Goal: Task Accomplishment & Management: Complete application form

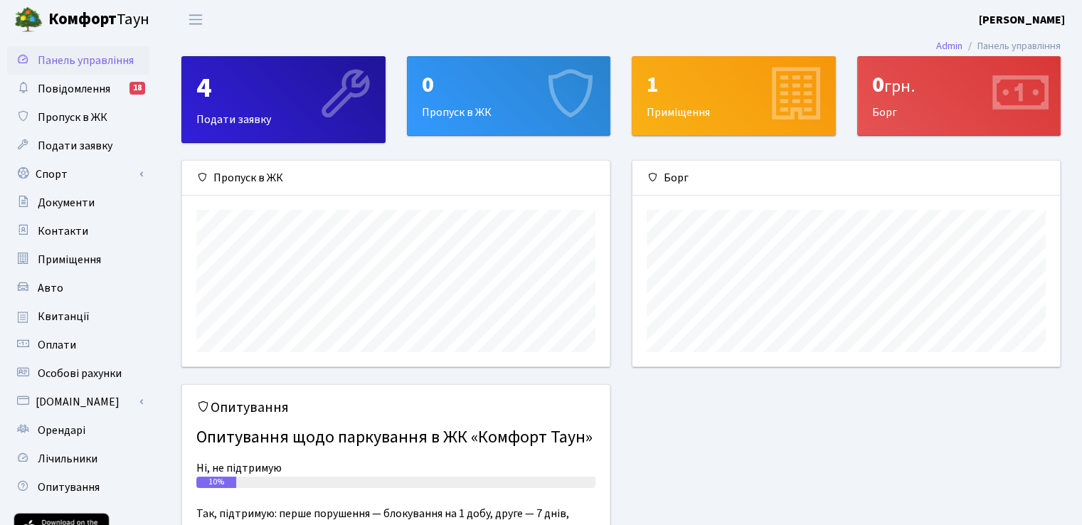
scroll to position [205, 427]
click at [97, 92] on span "Повідомлення" at bounding box center [74, 89] width 73 height 16
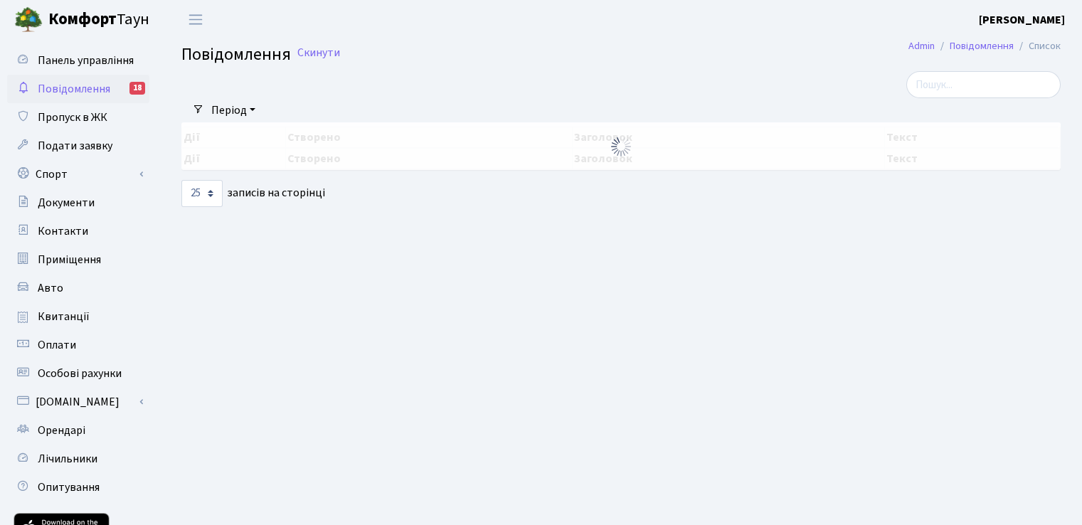
select select "25"
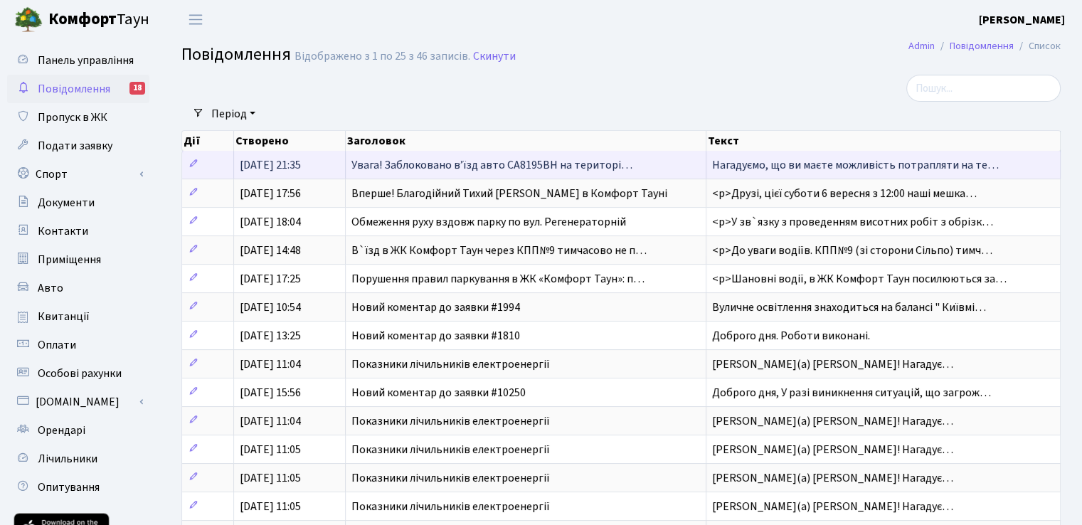
click at [422, 160] on span "Увага! Заблоковано вʼїзд авто СА8195ВН на територі…" at bounding box center [491, 165] width 281 height 16
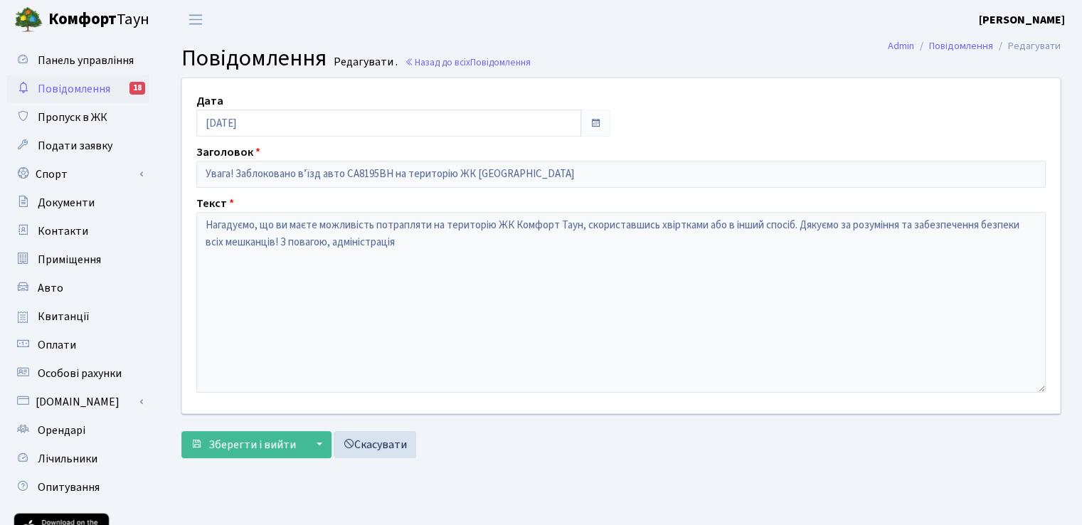
click at [88, 85] on span "Повідомлення" at bounding box center [74, 89] width 73 height 16
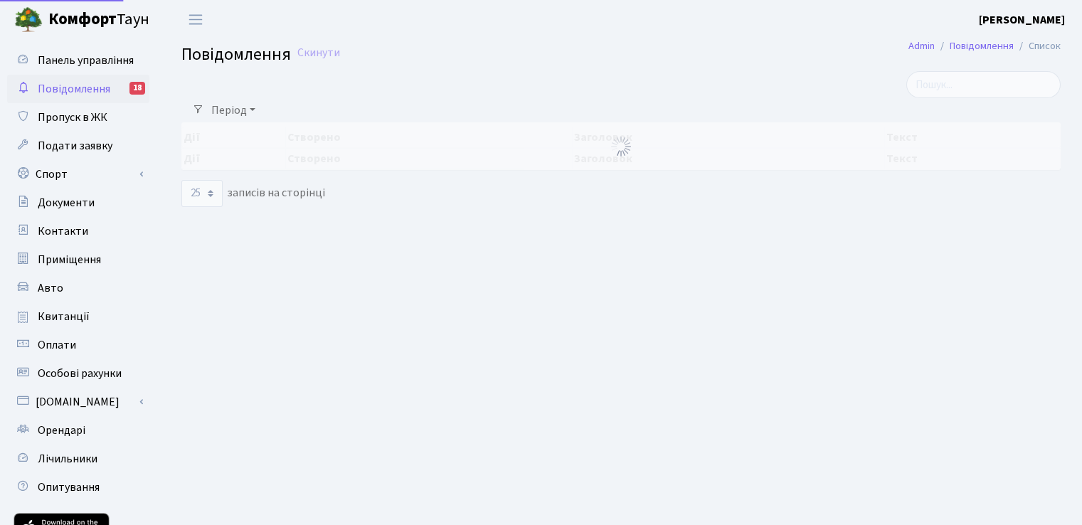
select select "25"
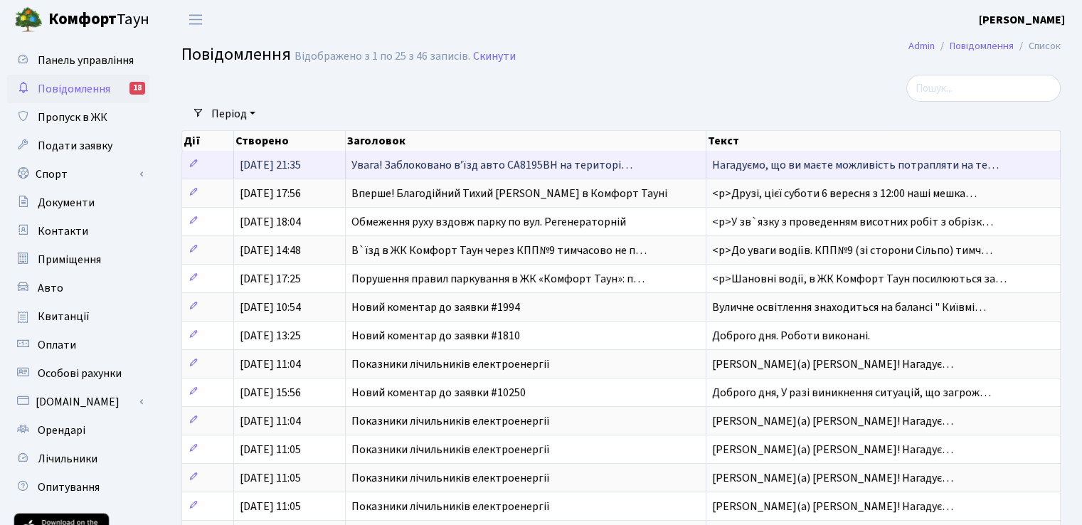
click at [512, 170] on span "Увага! Заблоковано вʼїзд авто СА8195ВН на територі…" at bounding box center [491, 165] width 281 height 16
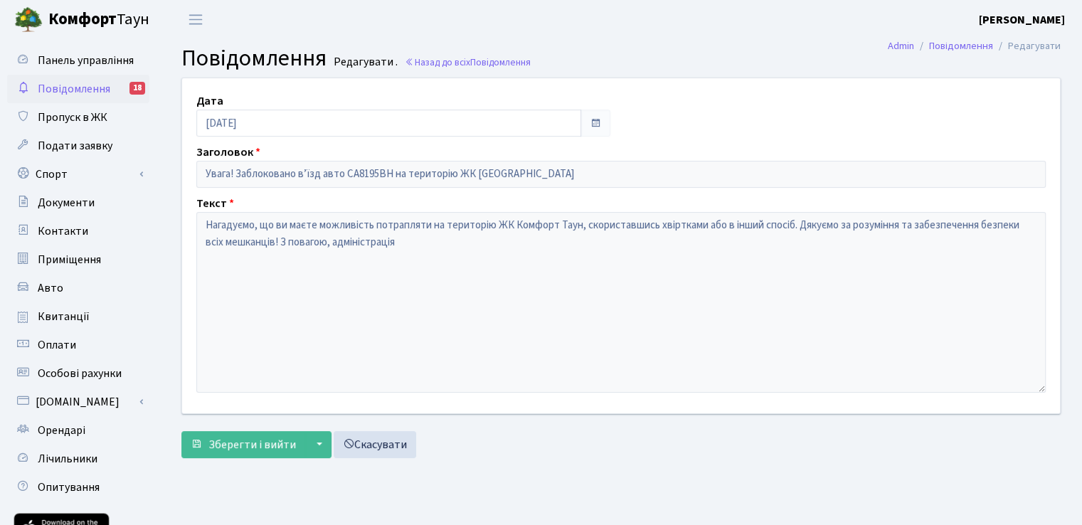
click at [76, 95] on span "Повідомлення" at bounding box center [74, 89] width 73 height 16
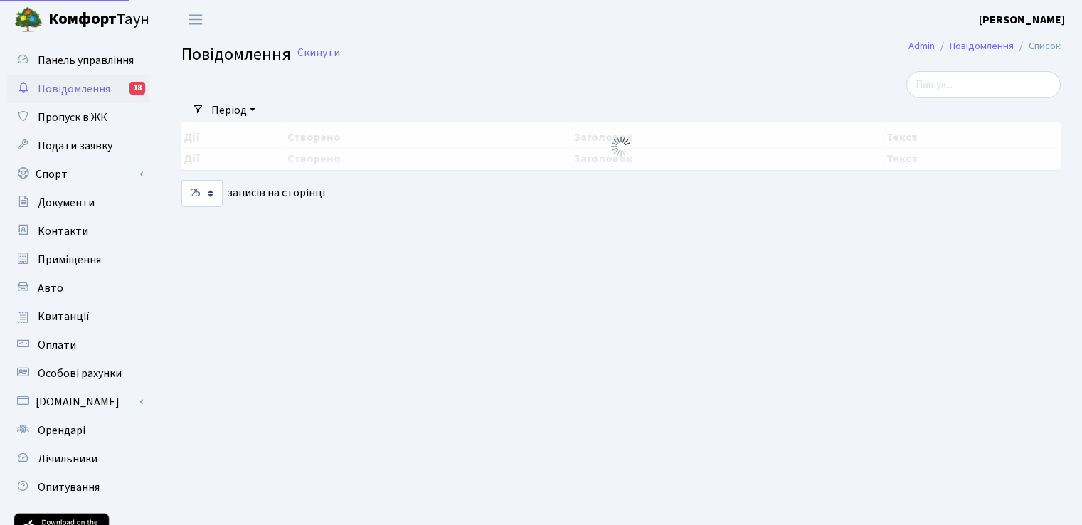
select select "25"
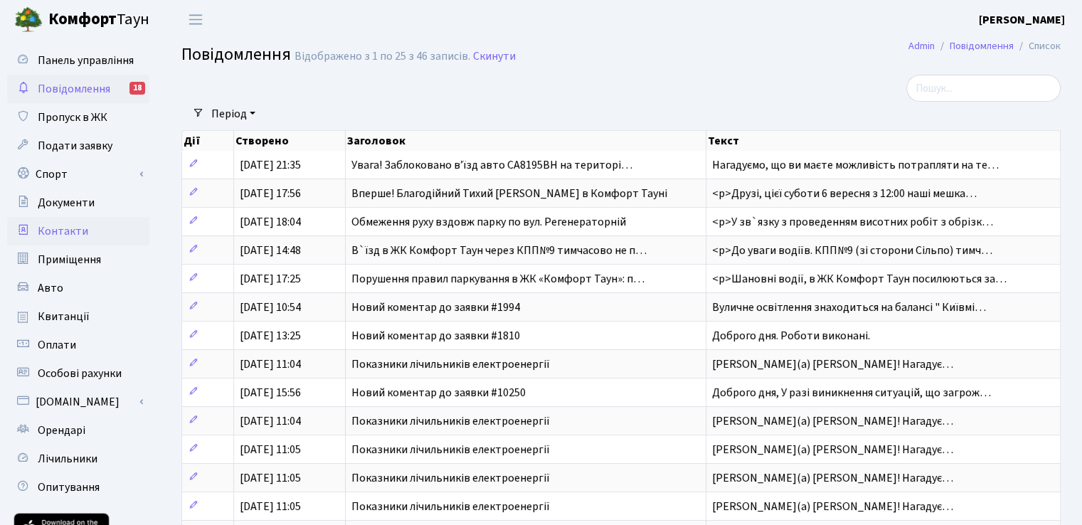
click at [68, 240] on link "Контакти" at bounding box center [78, 231] width 142 height 28
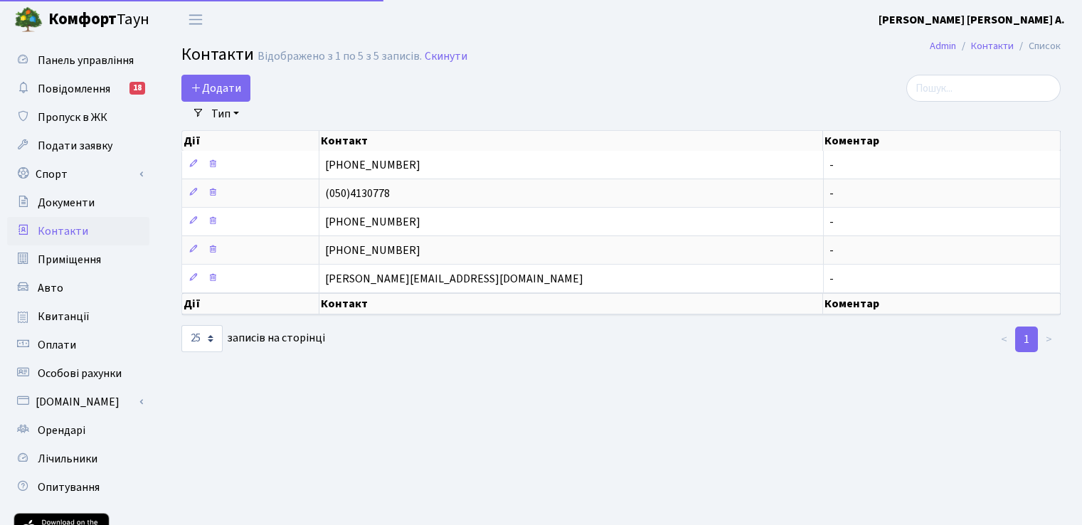
select select "25"
click at [70, 151] on span "Подати заявку" at bounding box center [75, 146] width 75 height 16
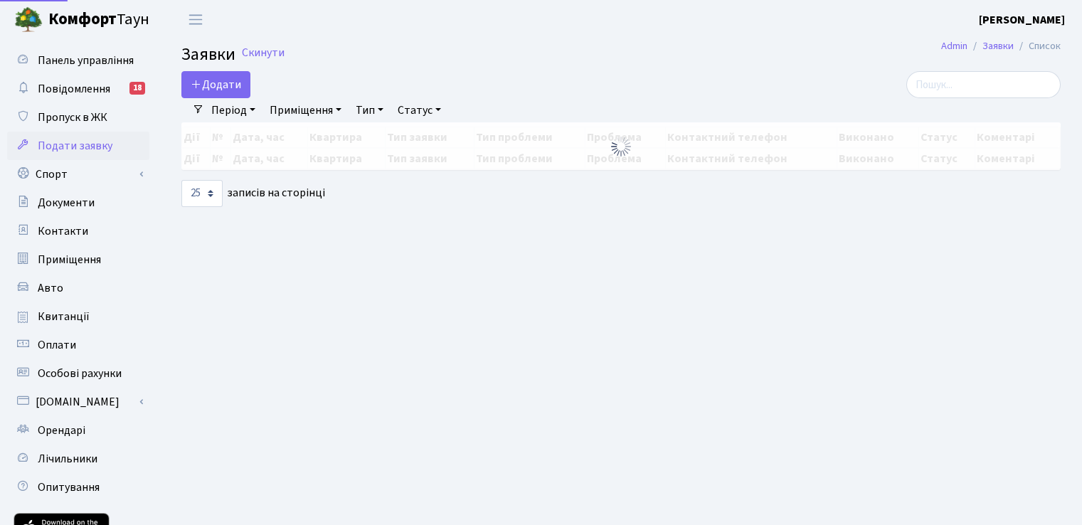
select select "25"
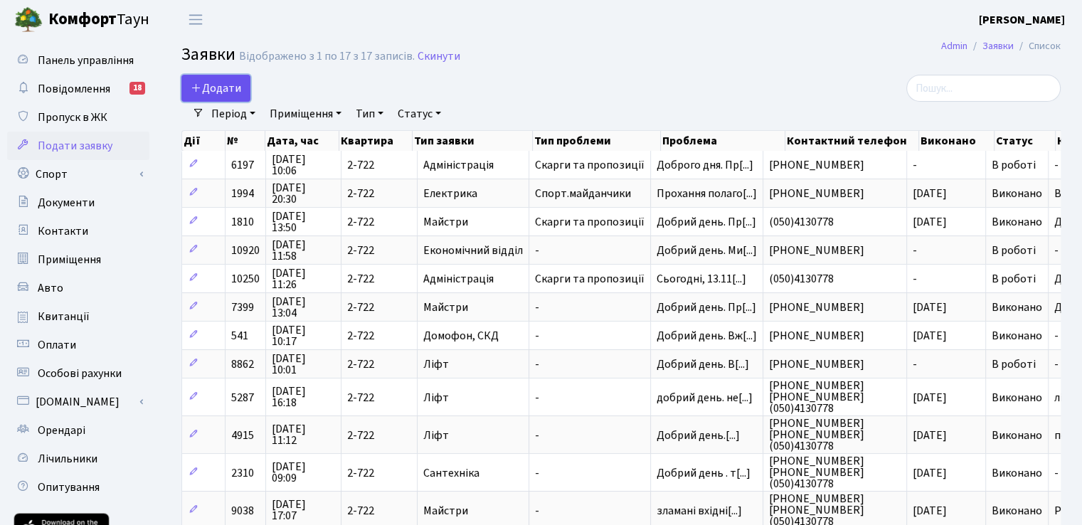
click at [206, 92] on span "Додати" at bounding box center [216, 88] width 50 height 16
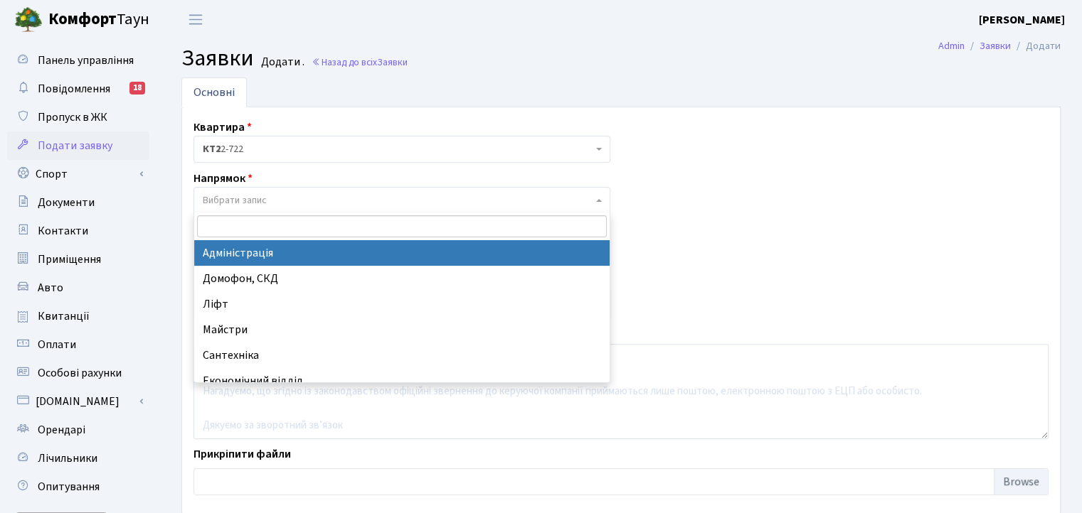
click at [274, 203] on span "Вибрати запис" at bounding box center [398, 200] width 390 height 14
select select "5"
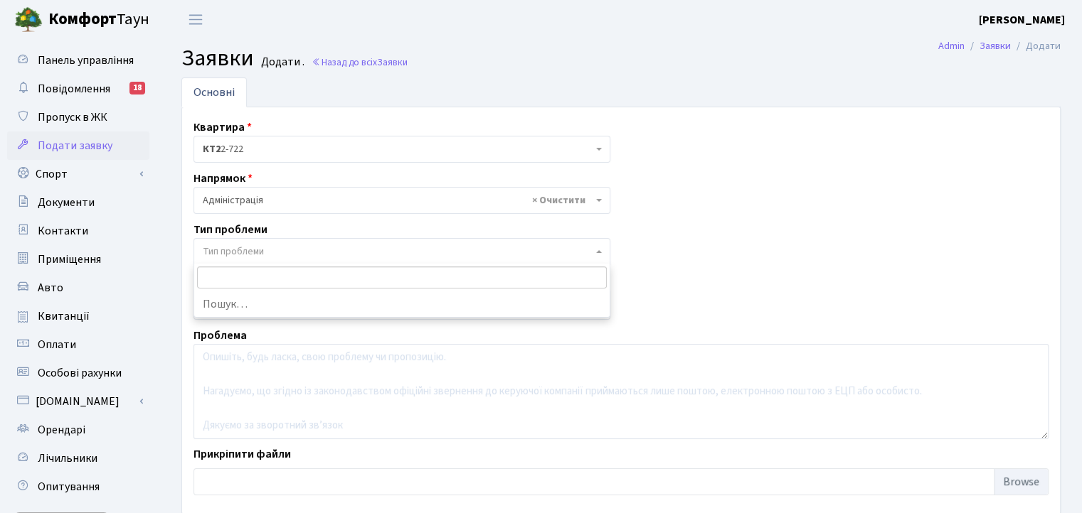
click at [262, 257] on span "Тип проблеми" at bounding box center [401, 251] width 417 height 27
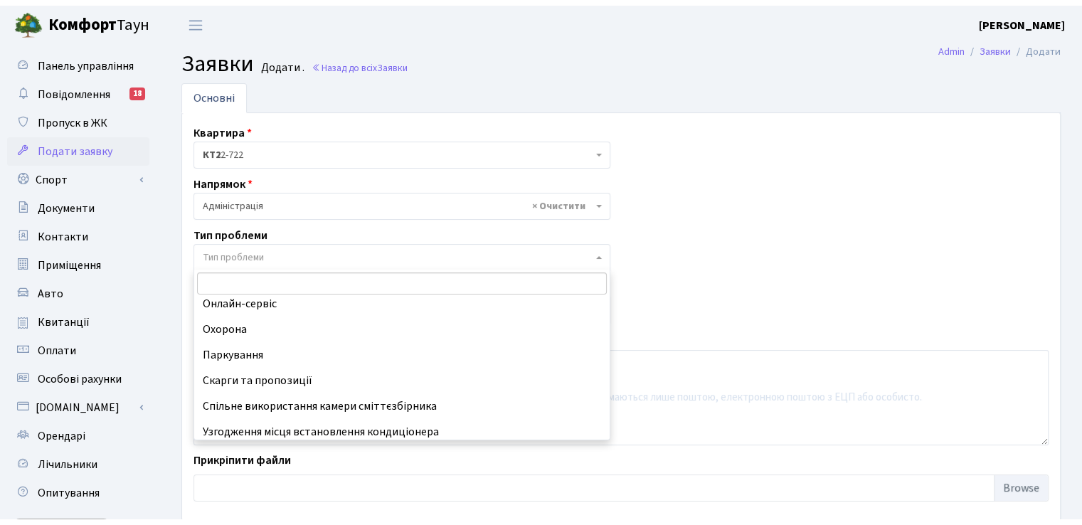
scroll to position [137, 0]
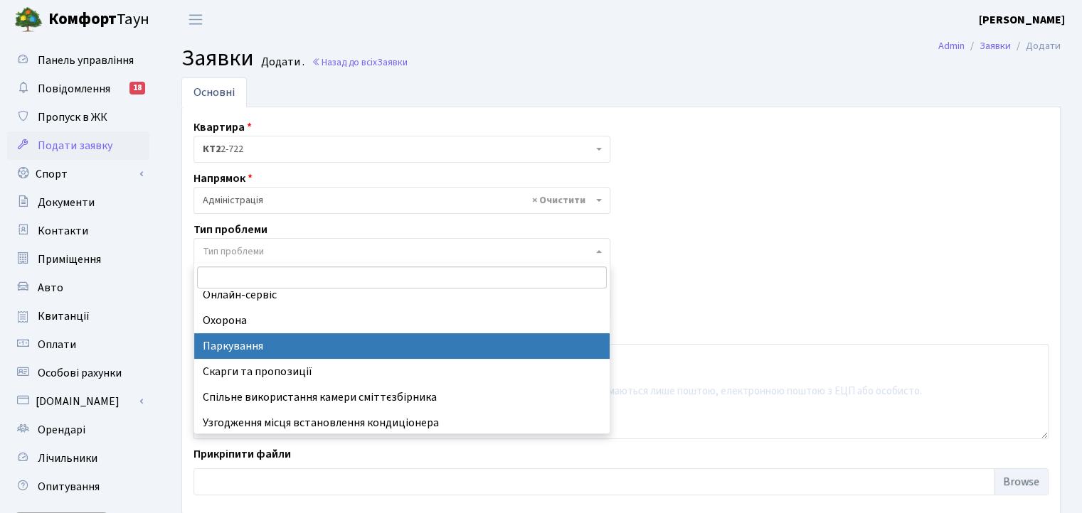
select select "66"
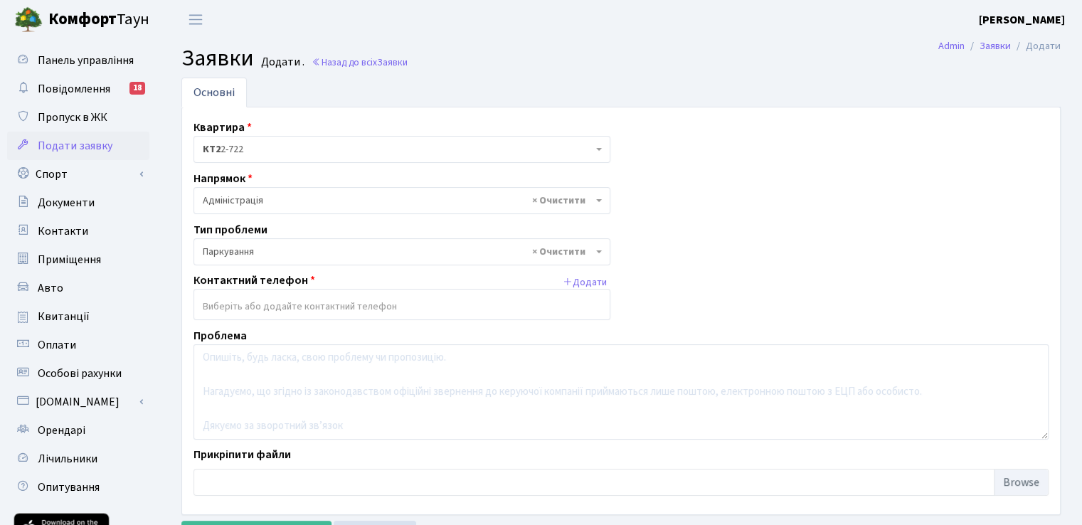
click at [327, 315] on input "search" at bounding box center [401, 307] width 415 height 26
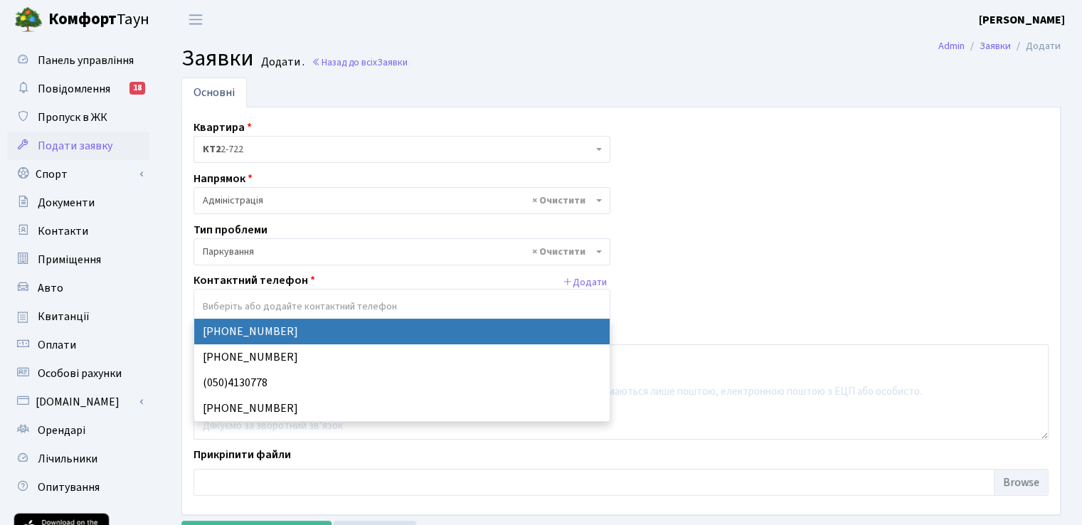
select select "29940"
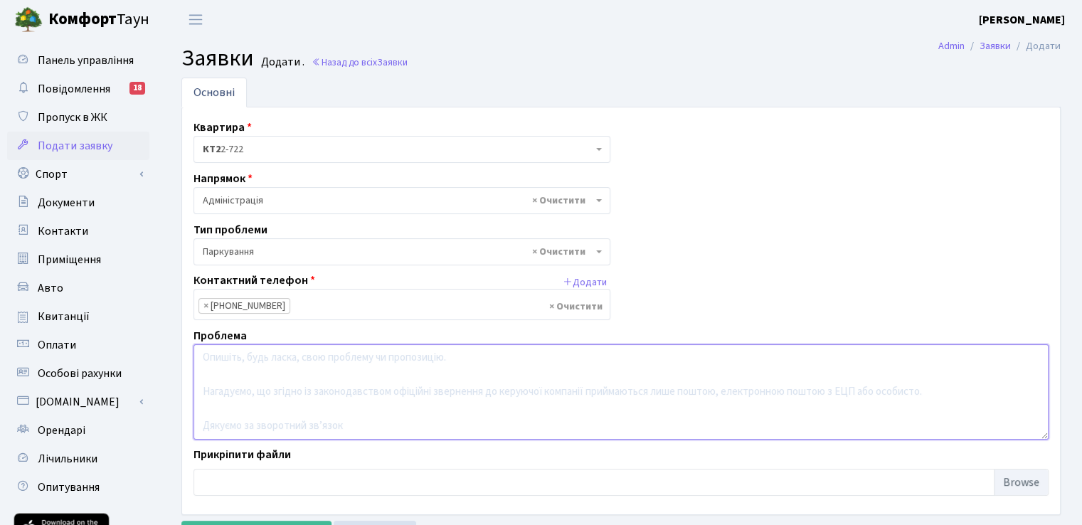
click at [253, 366] on textarea at bounding box center [620, 391] width 855 height 95
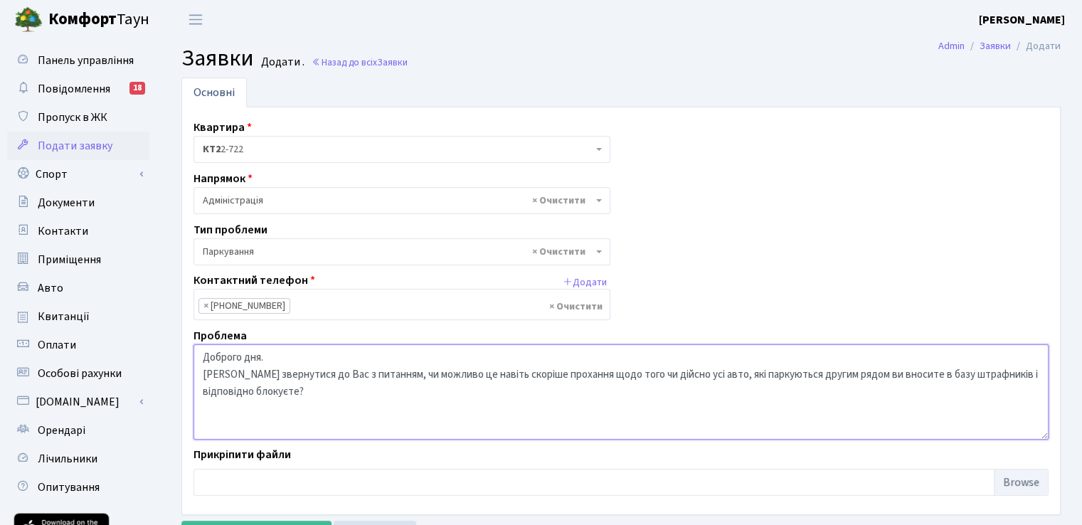
click at [324, 396] on textarea "Доброго дня. Хочу звернутися до Вас з питанням, чи можливо це навіть скоріше пр…" at bounding box center [620, 391] width 855 height 95
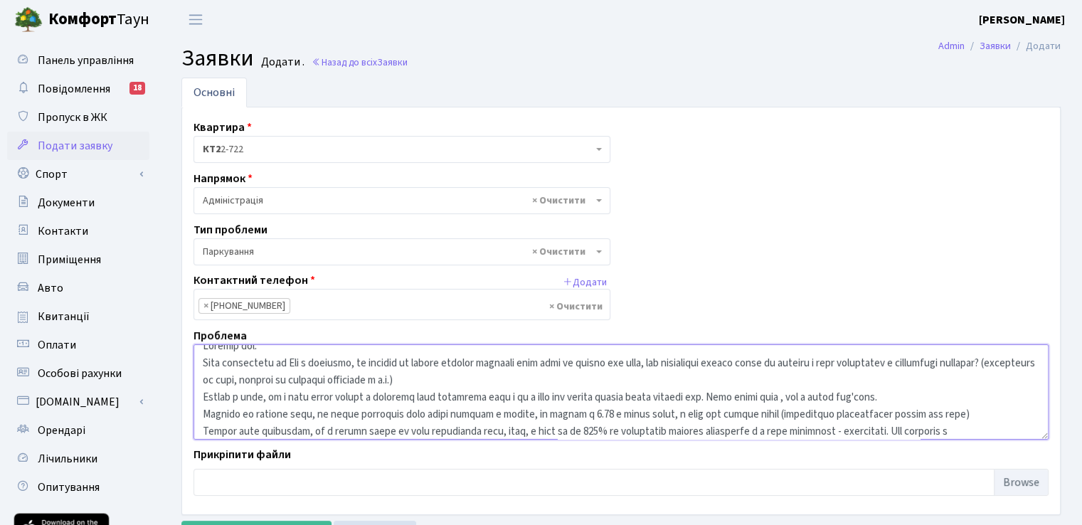
scroll to position [28, 0]
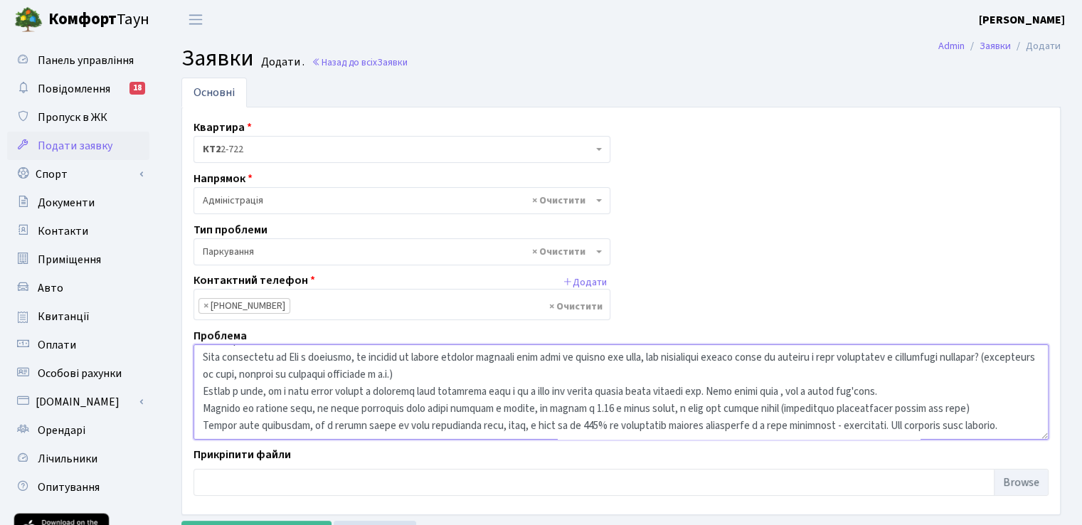
click at [304, 432] on textarea at bounding box center [620, 391] width 855 height 95
click at [1020, 413] on textarea at bounding box center [620, 391] width 855 height 95
click at [356, 436] on textarea at bounding box center [620, 391] width 855 height 95
click at [1024, 393] on textarea at bounding box center [620, 391] width 855 height 95
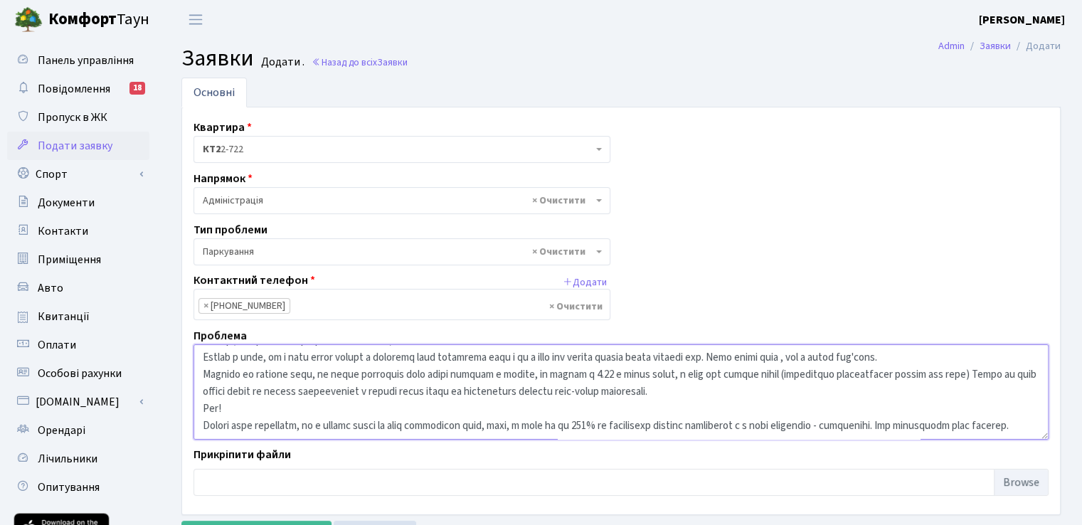
scroll to position [85, 0]
click at [333, 410] on textarea at bounding box center [620, 391] width 855 height 95
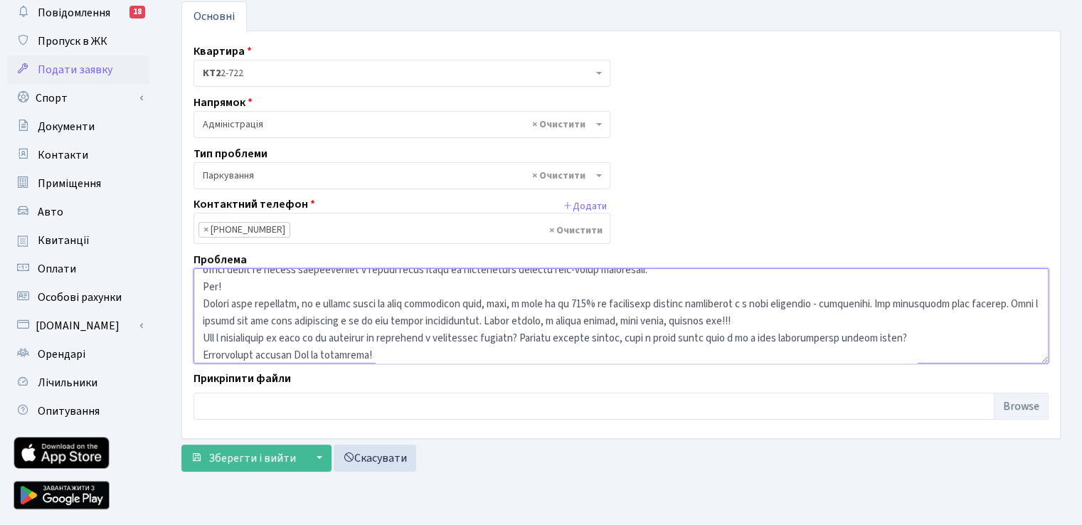
scroll to position [80, 0]
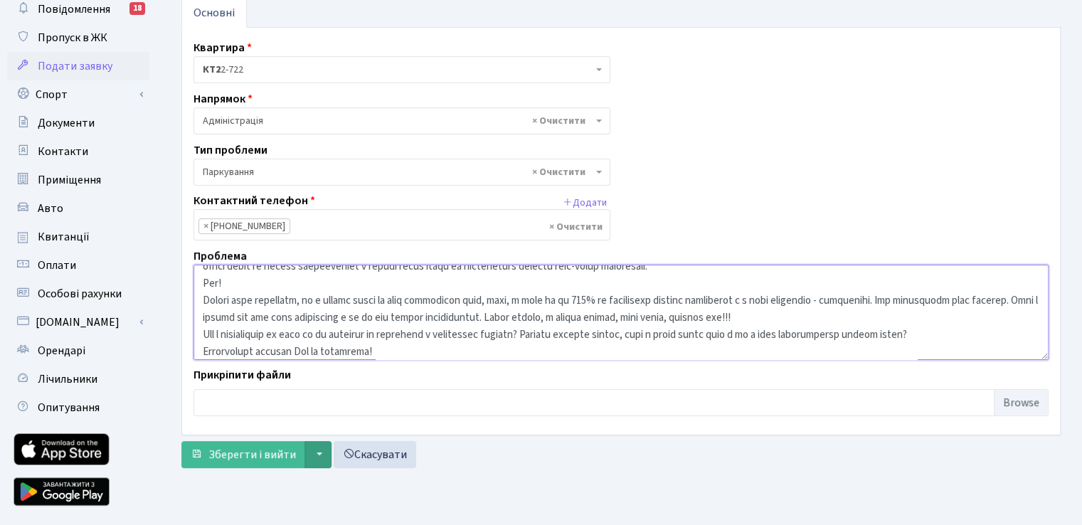
type textarea "Доброго дня. Хочу звернутися до Вас з питанням, чи можливо це навіть скоріше пр…"
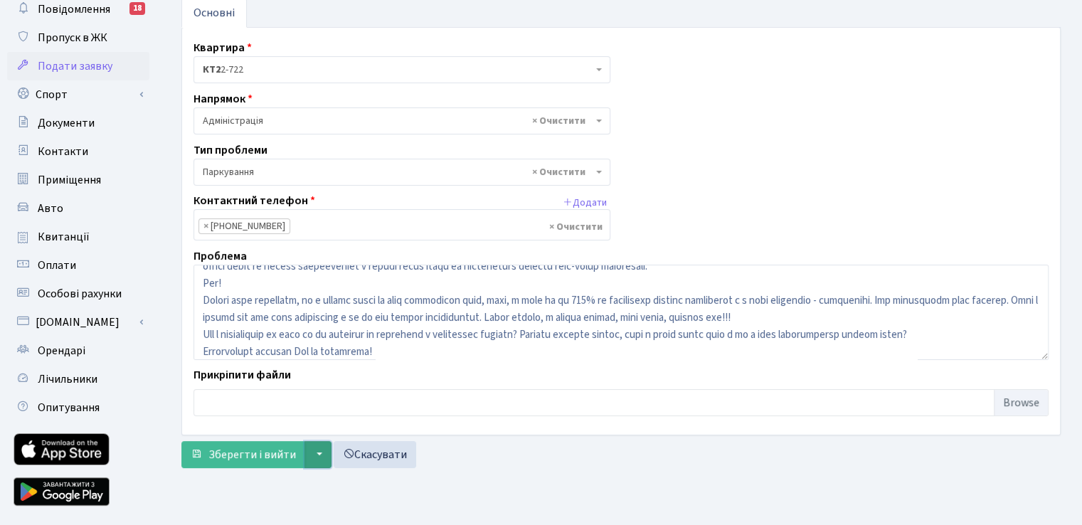
click at [316, 456] on button "▼" at bounding box center [317, 454] width 27 height 27
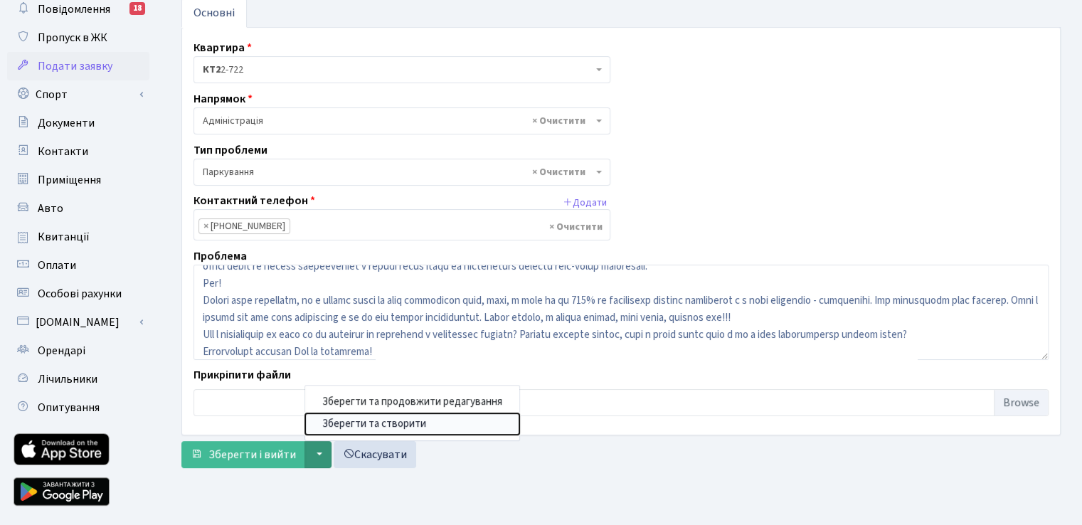
click at [353, 424] on button "Зберегти та створити" at bounding box center [412, 423] width 214 height 22
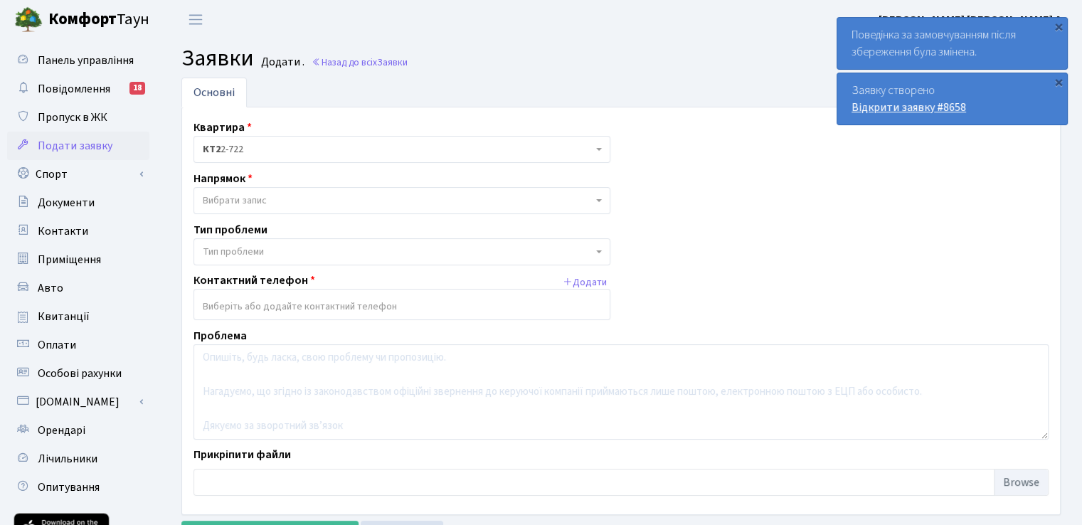
click at [896, 108] on link "Відкрити заявку #8658" at bounding box center [908, 108] width 114 height 16
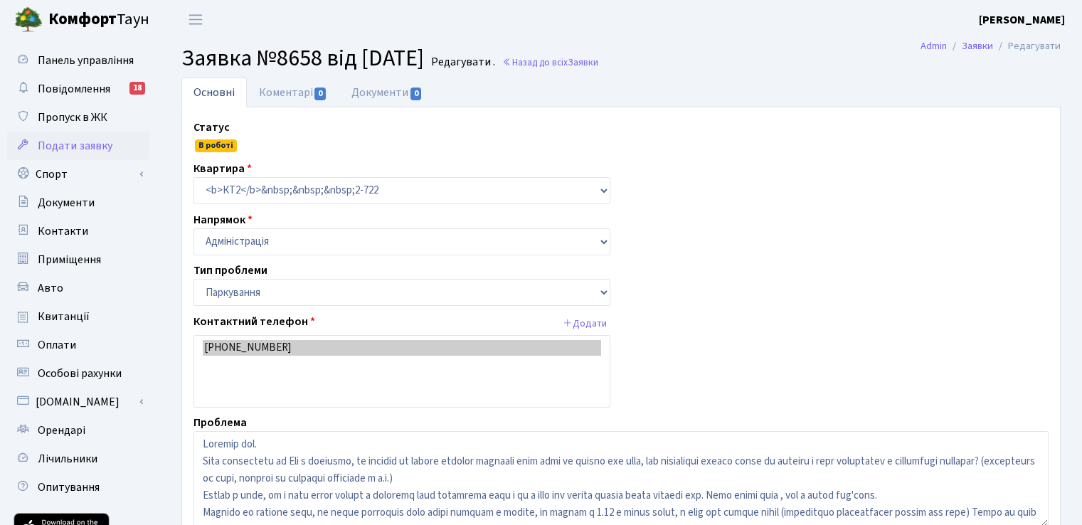
select select "66"
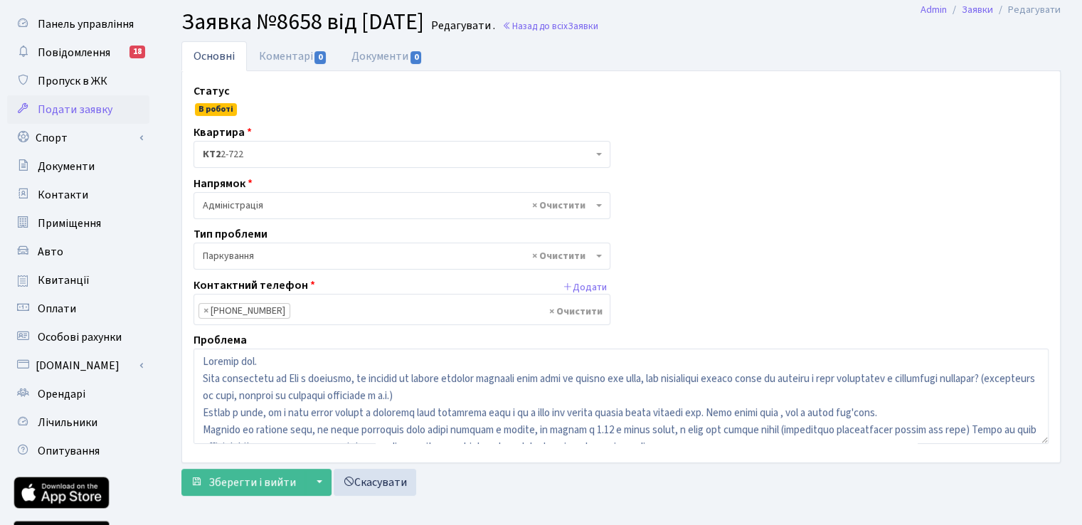
scroll to position [37, 0]
click at [88, 104] on span "Подати заявку" at bounding box center [75, 109] width 75 height 16
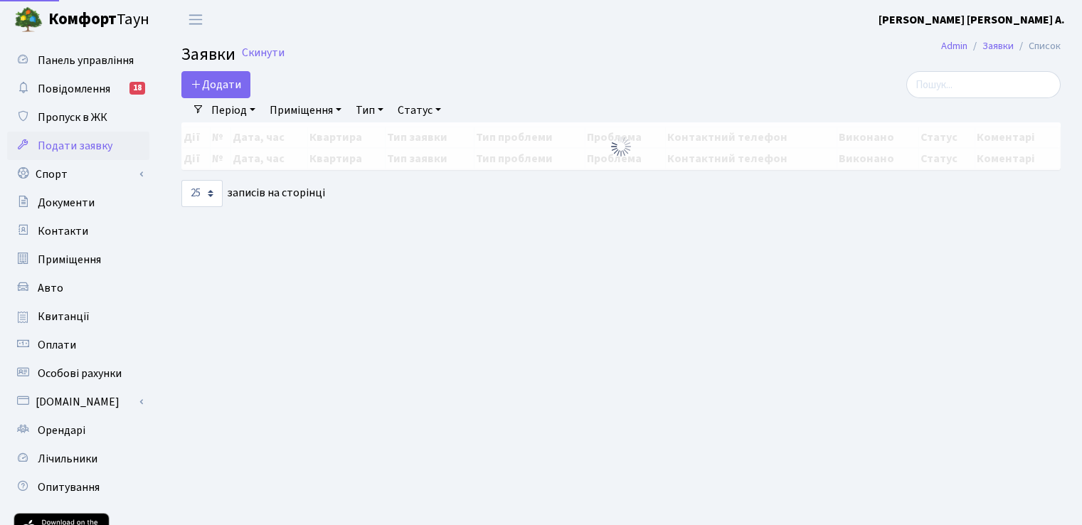
select select "25"
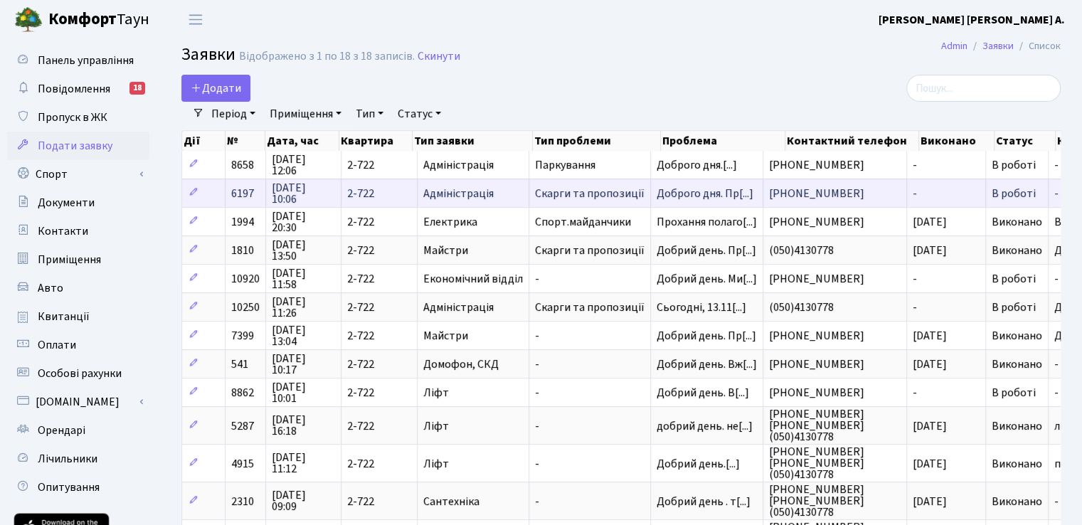
click at [580, 194] on span "Скарги та пропозиції" at bounding box center [590, 193] width 110 height 11
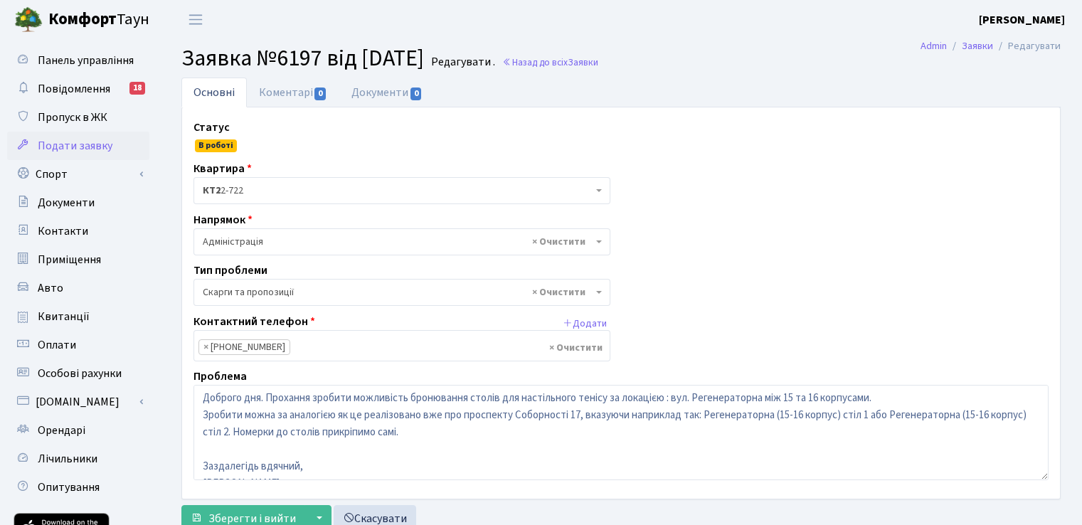
select select "55"
click at [387, 509] on link "Скасувати" at bounding box center [374, 518] width 82 height 27
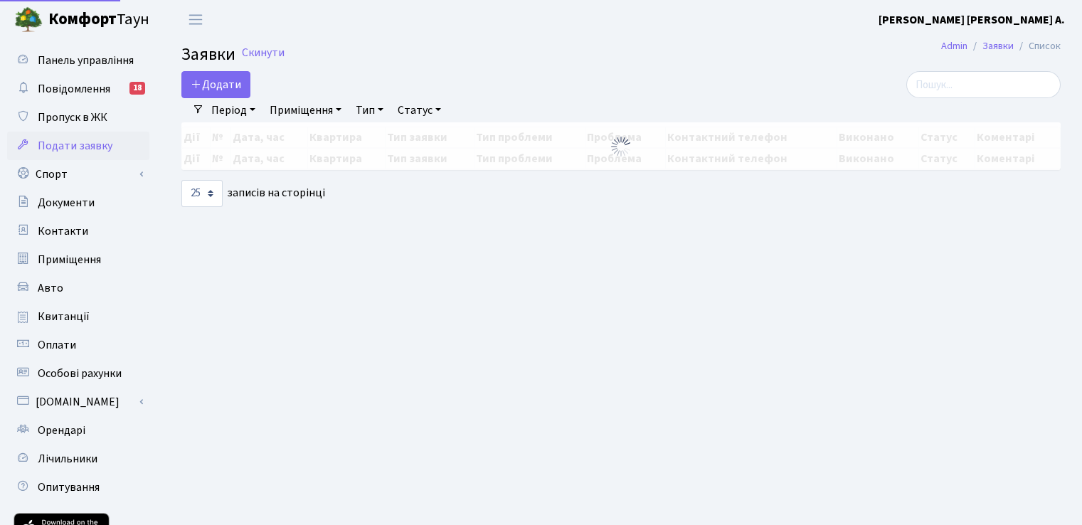
select select "25"
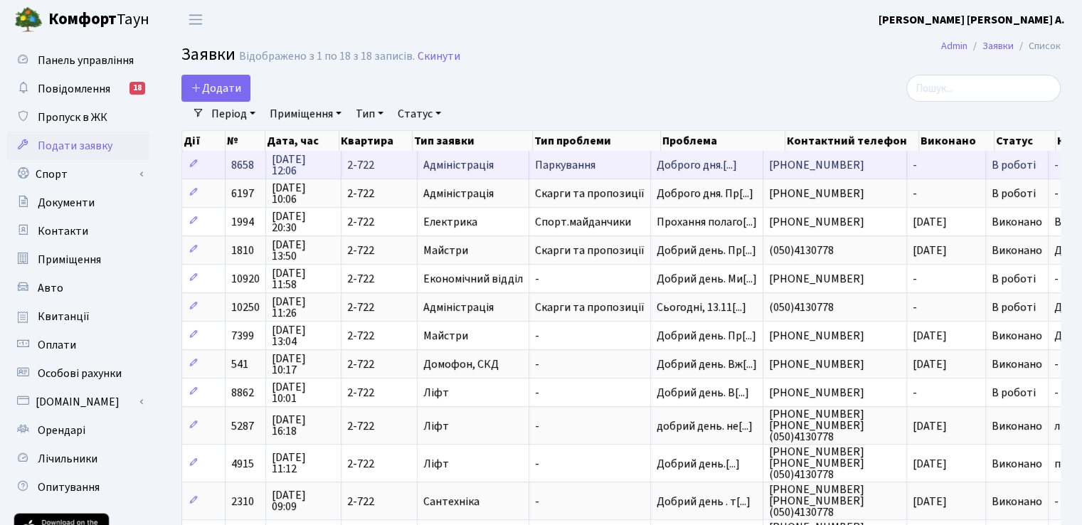
click at [552, 162] on span "Паркування" at bounding box center [590, 164] width 110 height 11
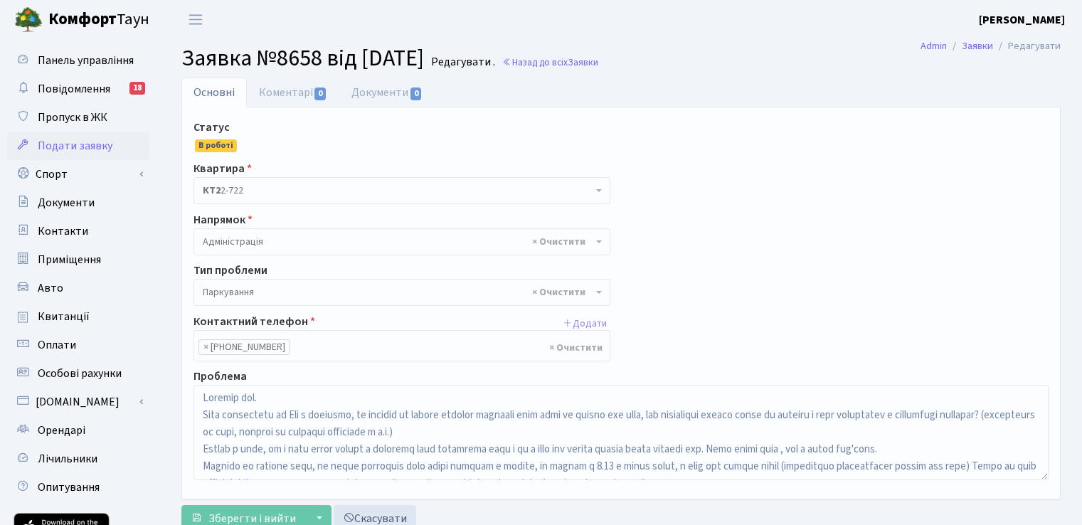
select select "66"
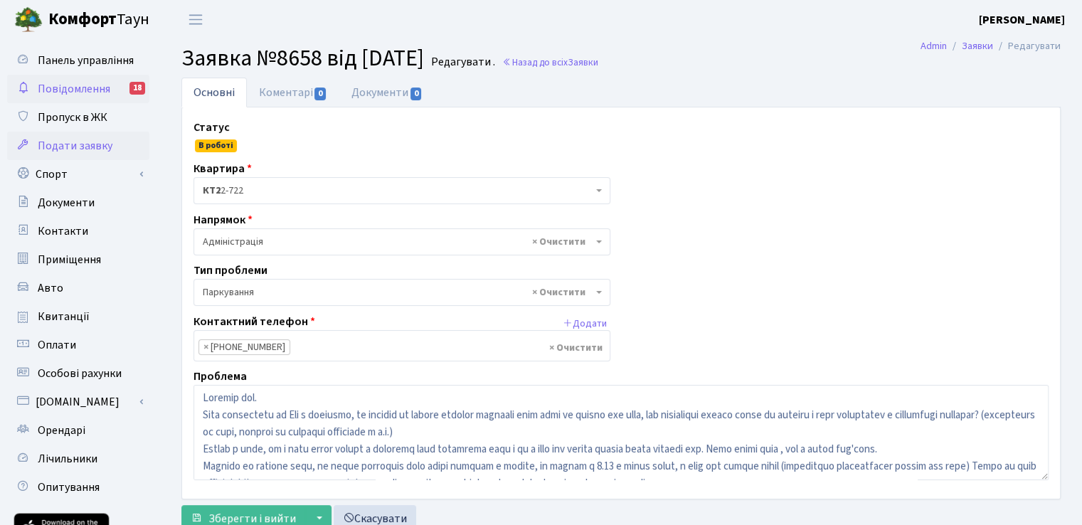
click at [68, 86] on span "Повідомлення" at bounding box center [74, 89] width 73 height 16
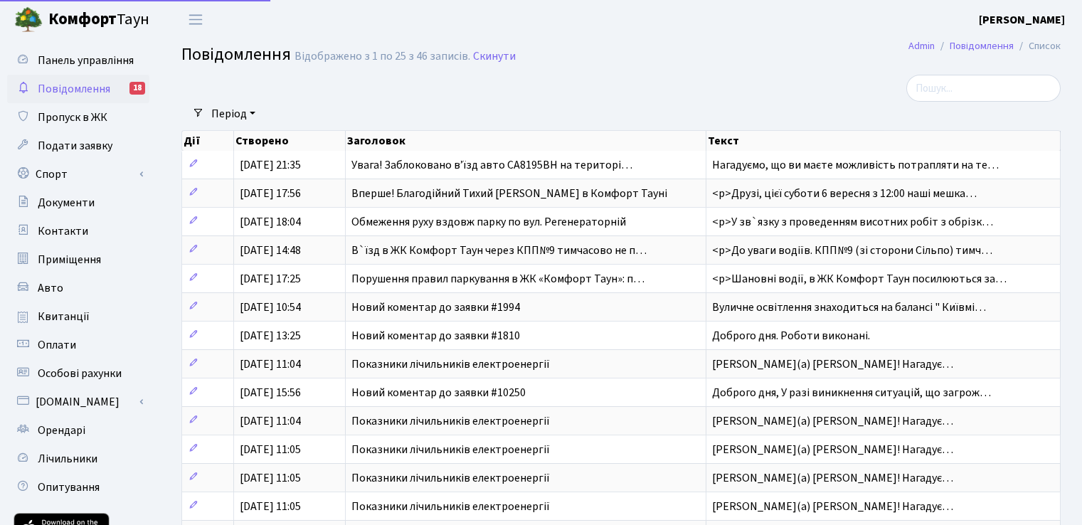
select select "25"
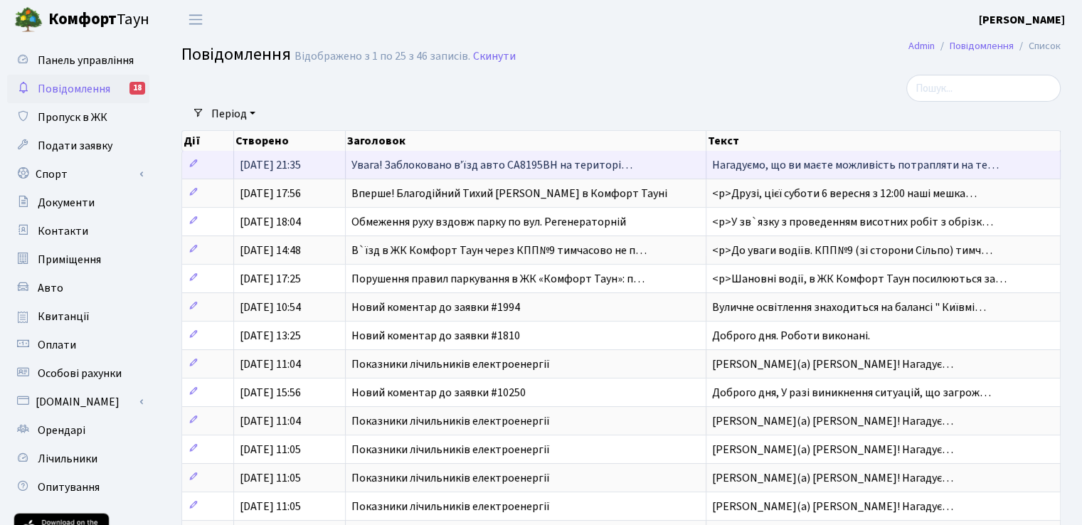
click at [491, 171] on span "Увага! Заблоковано вʼїзд авто СА8195ВН на територі…" at bounding box center [491, 165] width 281 height 16
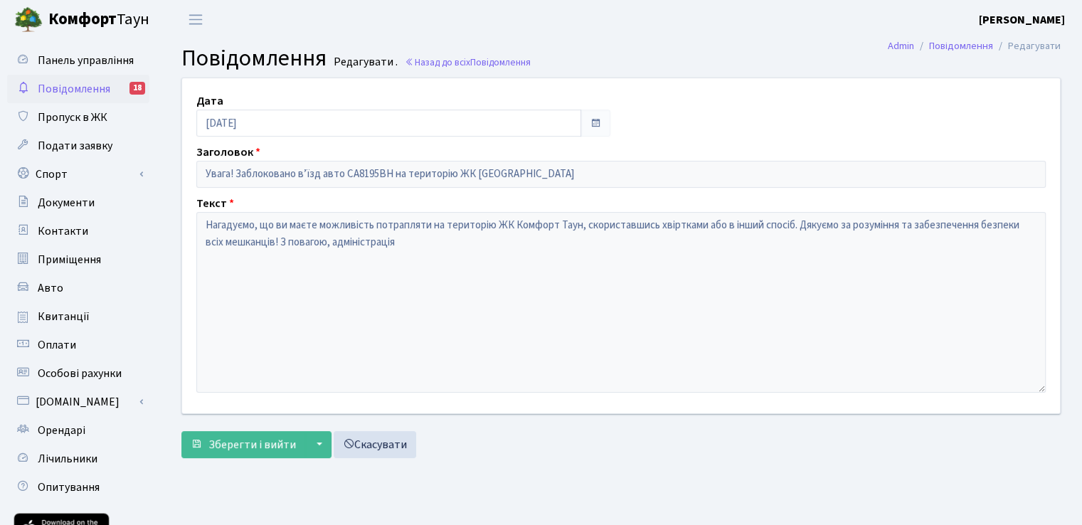
click at [81, 88] on span "Повідомлення" at bounding box center [74, 89] width 73 height 16
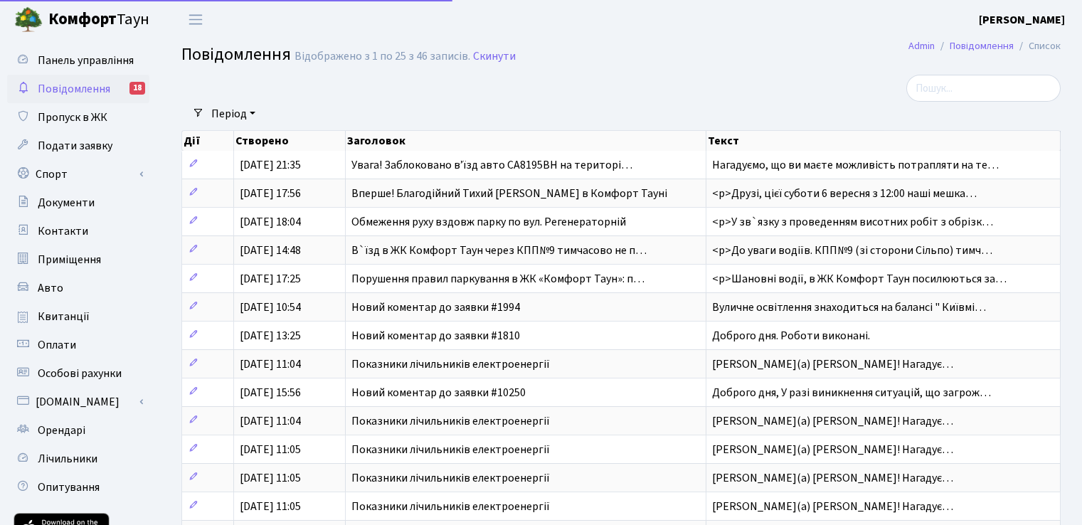
select select "25"
click at [85, 149] on span "Подати заявку" at bounding box center [75, 146] width 75 height 16
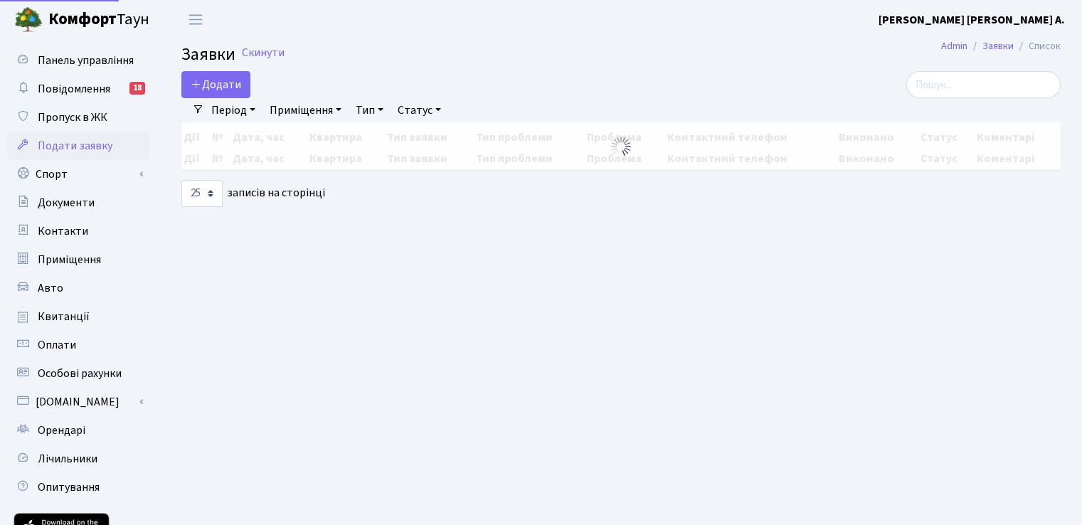
select select "25"
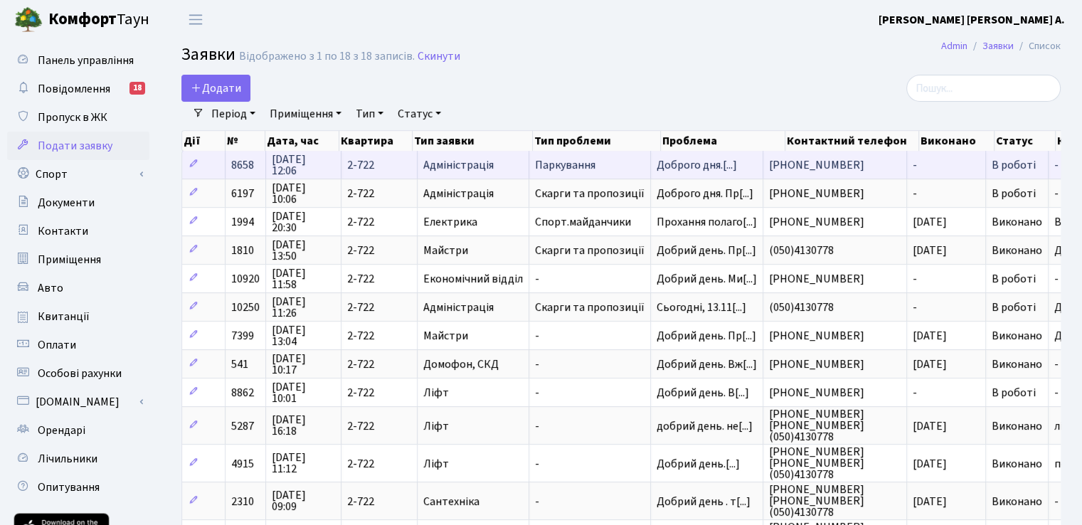
click at [565, 161] on span "Паркування" at bounding box center [590, 164] width 110 height 11
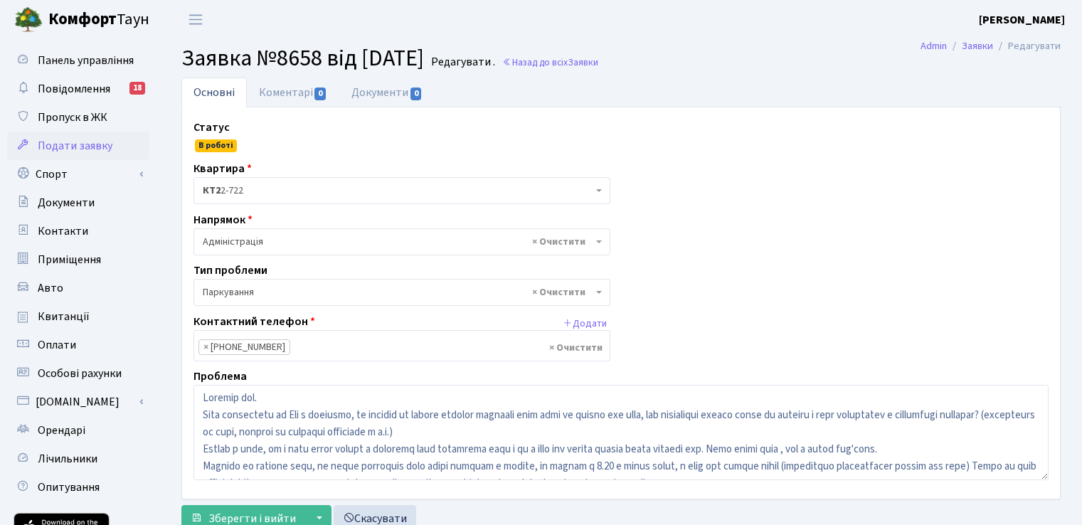
select select "66"
click at [78, 86] on span "Повідомлення" at bounding box center [74, 89] width 73 height 16
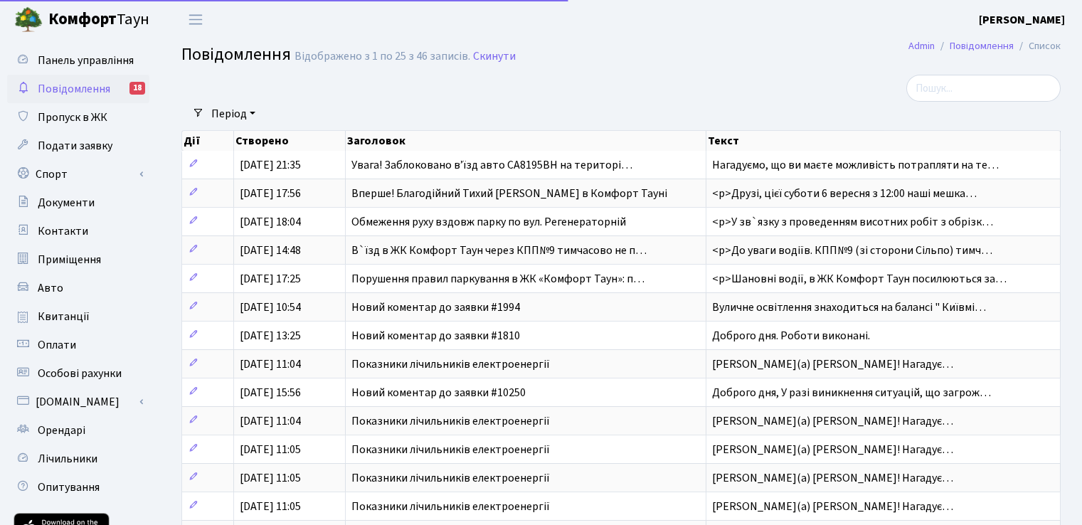
select select "25"
